Goal: Task Accomplishment & Management: Use online tool/utility

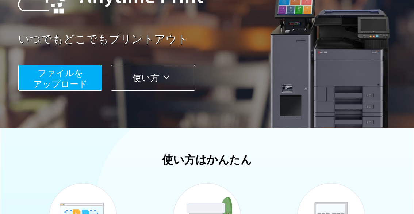
click at [71, 88] on span "ファイルを ​​アップロード" at bounding box center [60, 78] width 54 height 21
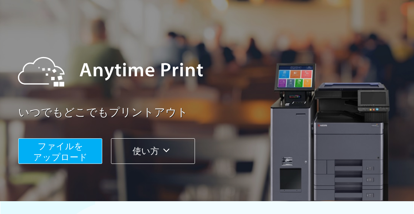
scroll to position [89, 0]
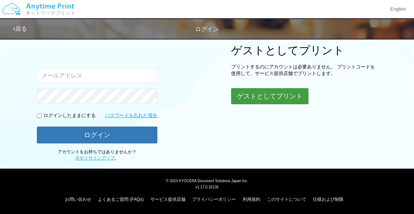
click at [256, 95] on button "ゲストとしてプリント" at bounding box center [269, 96] width 77 height 16
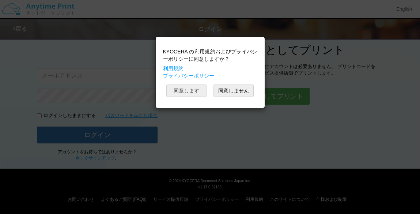
click at [189, 96] on div "KYOCERA の利用規約およびプライバシーポリシーに同意しますか？ 利用規約 プライバシーポリシー 同意します 同意しません" at bounding box center [210, 73] width 102 height 64
click at [187, 96] on button "同意します" at bounding box center [186, 90] width 40 height 12
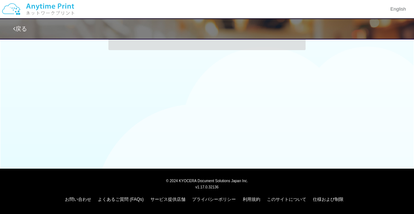
scroll to position [89, 0]
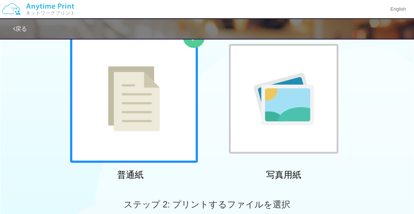
click at [359, 146] on div "普通紙 写真用紙" at bounding box center [207, 109] width 414 height 148
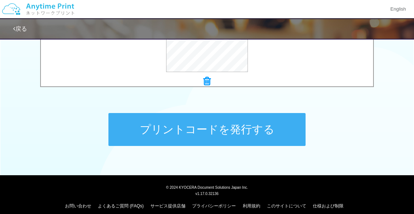
scroll to position [342, 0]
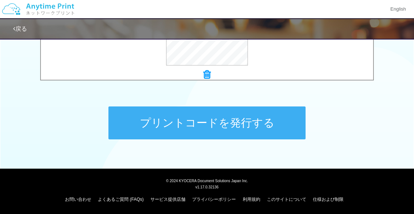
click at [188, 122] on button "プリントコードを発行する" at bounding box center [207, 122] width 197 height 33
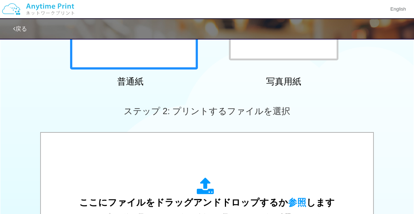
scroll to position [146, 0]
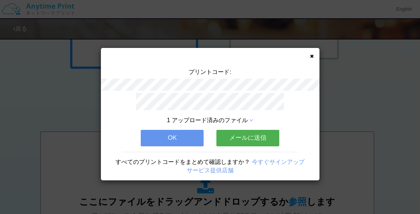
click at [159, 139] on button "OK" at bounding box center [172, 138] width 63 height 16
